Goal: Information Seeking & Learning: Learn about a topic

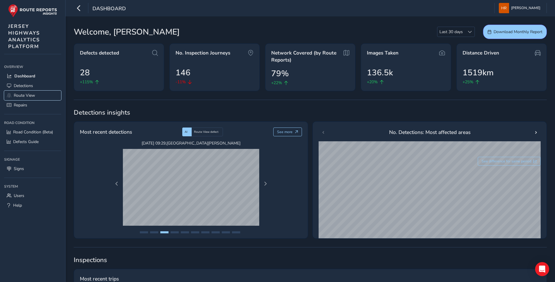
drag, startPoint x: 33, startPoint y: 95, endPoint x: 91, endPoint y: 112, distance: 59.8
click at [33, 95] on span "Route View" at bounding box center [24, 96] width 21 height 6
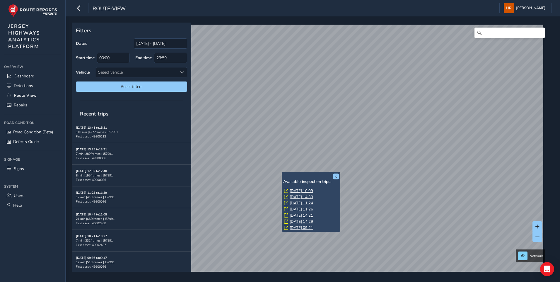
click at [301, 189] on link "[DATE] 10:09" at bounding box center [301, 190] width 23 height 5
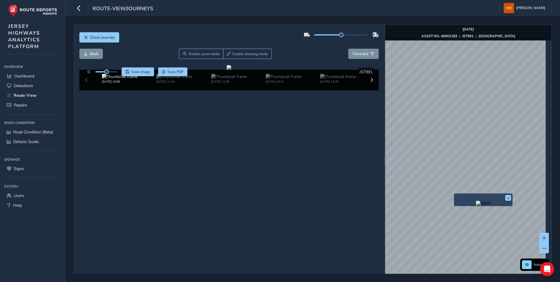
click at [476, 205] on img "Preview frame" at bounding box center [483, 203] width 15 height 5
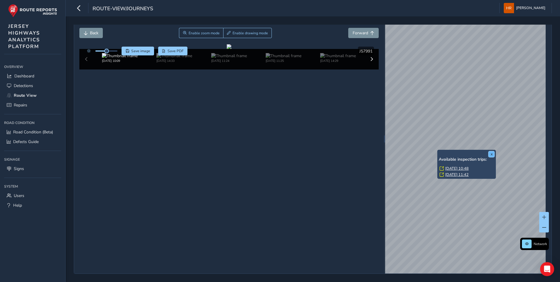
click at [491, 153] on button "x" at bounding box center [491, 154] width 6 height 6
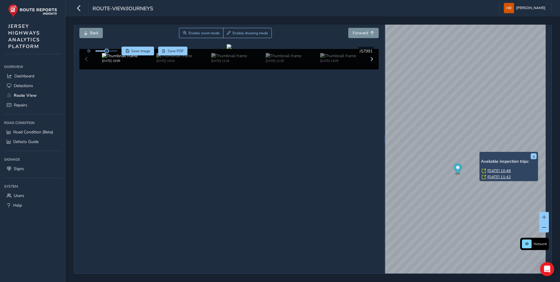
click at [380, 154] on div "Close journey Back Enable zoom mode Enable drawing mode Forward Click and Drag …" at bounding box center [229, 138] width 310 height 269
